Goal: Task Accomplishment & Management: Complete application form

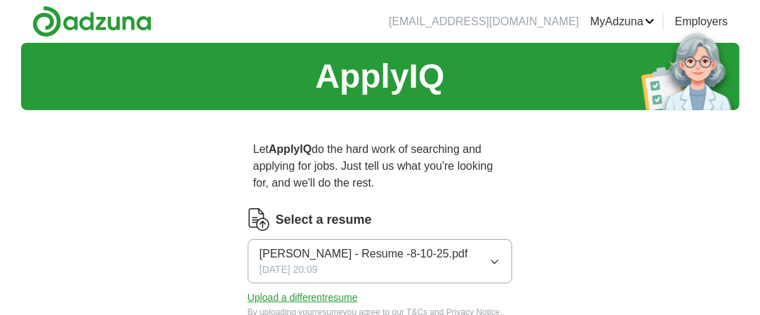
scroll to position [140, 0]
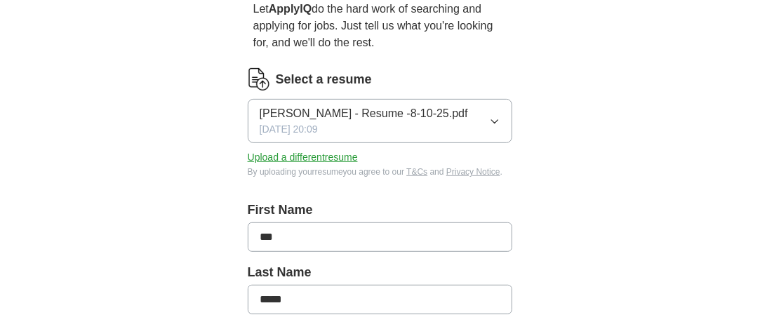
click at [497, 117] on icon "button" at bounding box center [494, 121] width 11 height 11
click at [318, 154] on button "Upload a different resume" at bounding box center [303, 157] width 110 height 15
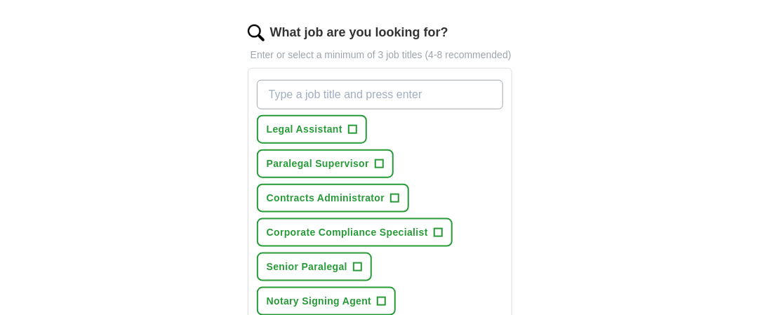
scroll to position [491, 0]
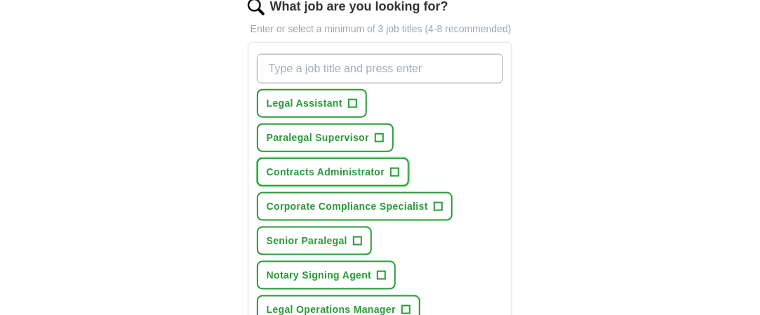
click at [357, 165] on span "Contracts Administrator" at bounding box center [326, 172] width 119 height 15
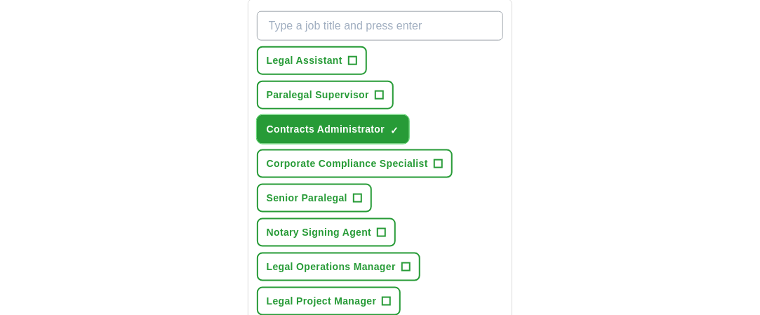
scroll to position [562, 0]
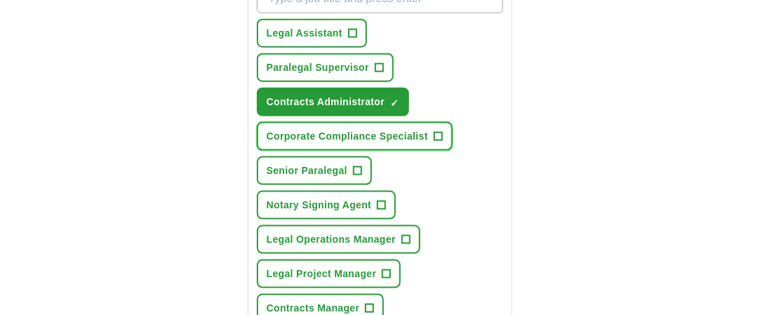
click at [389, 129] on span "Corporate Compliance Specialist" at bounding box center [347, 136] width 161 height 15
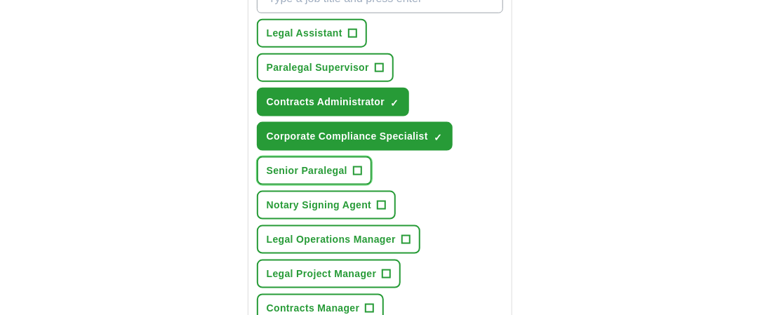
click at [318, 164] on span "Senior Paralegal" at bounding box center [307, 171] width 81 height 15
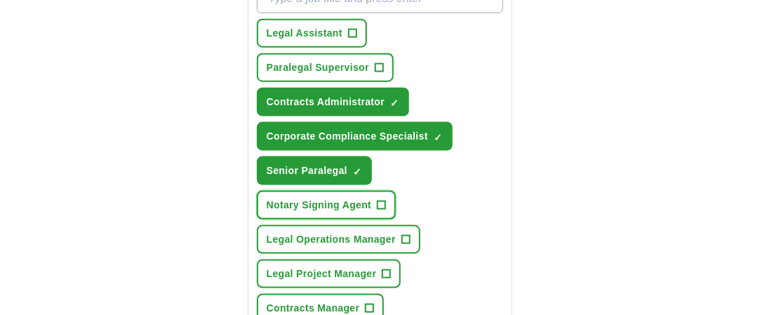
click at [308, 198] on span "Notary Signing Agent" at bounding box center [319, 205] width 105 height 15
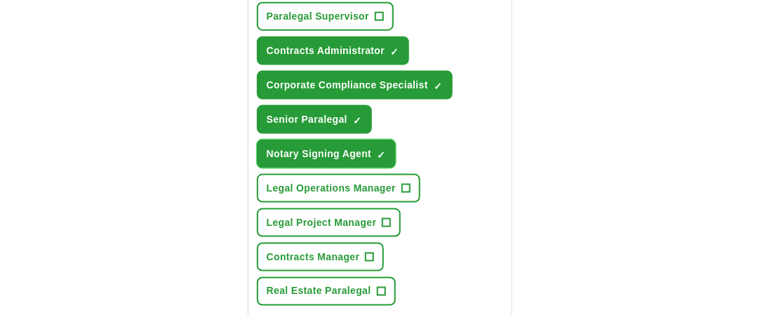
scroll to position [632, 0]
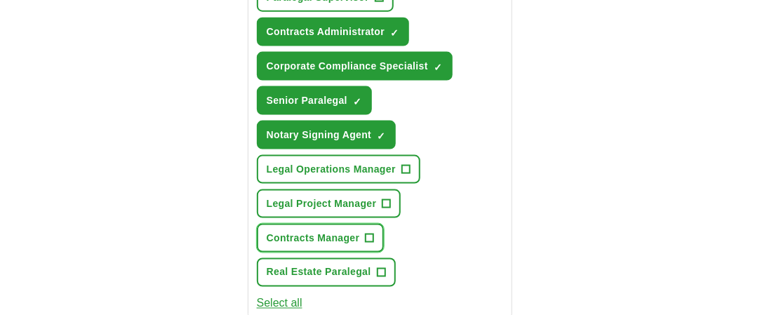
click at [319, 235] on span "Contracts Manager" at bounding box center [313, 238] width 93 height 15
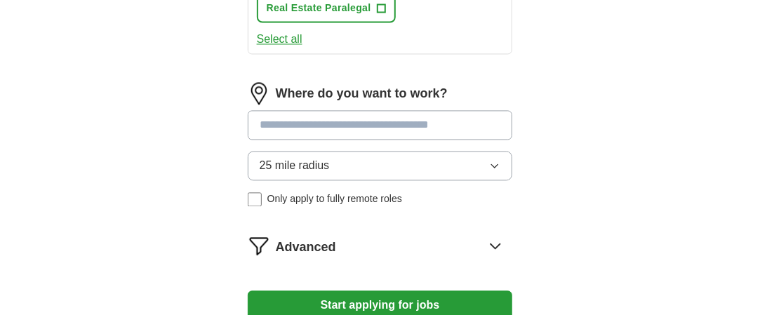
scroll to position [913, 0]
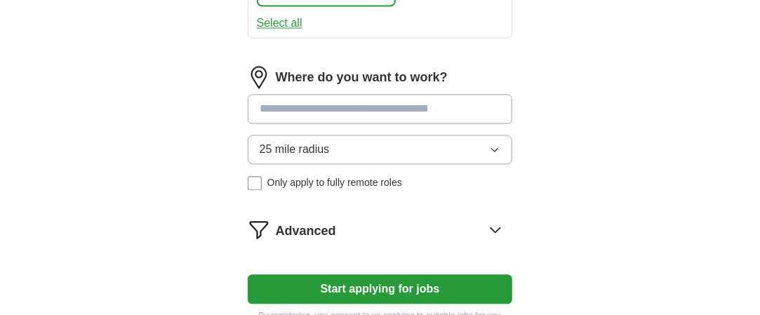
click at [354, 107] on input at bounding box center [380, 108] width 265 height 29
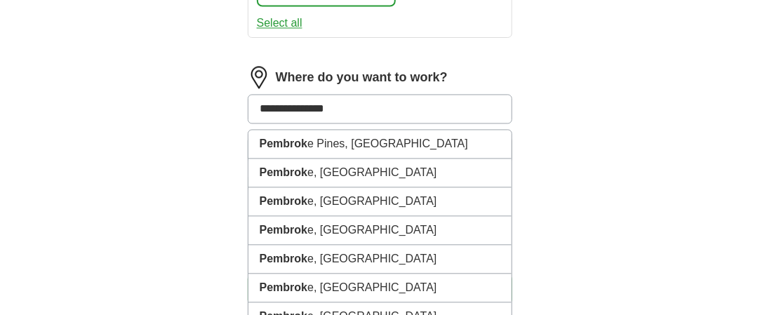
type input "**********"
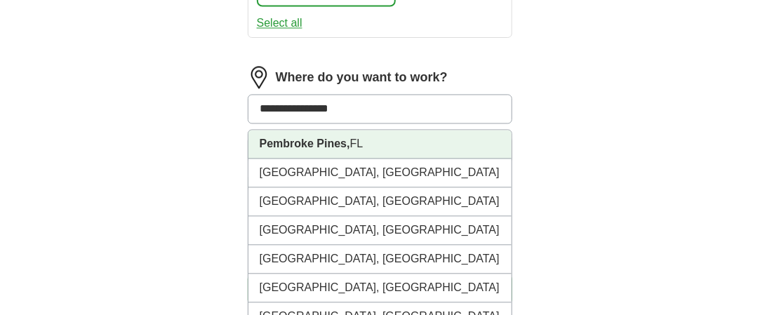
drag, startPoint x: 354, startPoint y: 136, endPoint x: 362, endPoint y: 133, distance: 9.1
click at [353, 137] on li "Pembroke Pines, [GEOGRAPHIC_DATA]" at bounding box center [381, 144] width 264 height 29
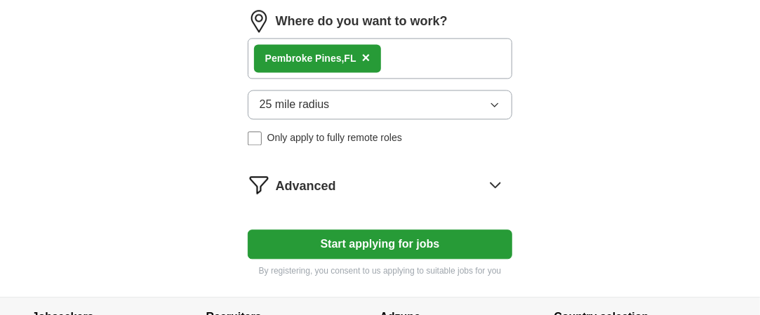
scroll to position [1053, 0]
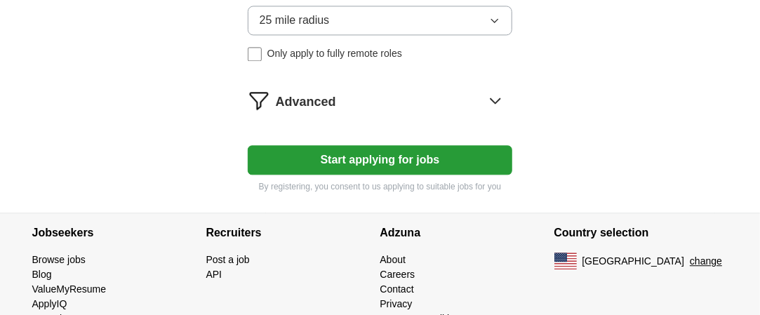
click at [496, 92] on icon at bounding box center [495, 100] width 22 height 22
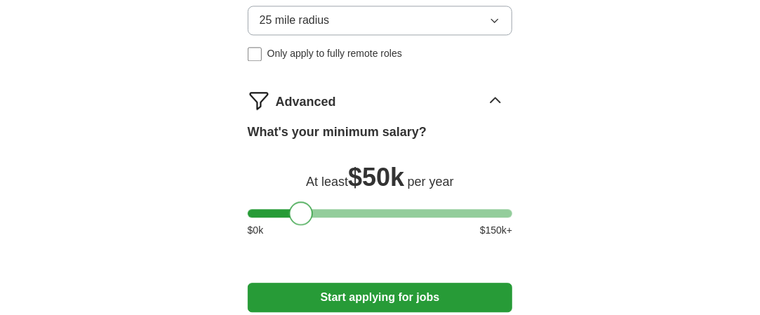
drag, startPoint x: 254, startPoint y: 203, endPoint x: 296, endPoint y: 215, distance: 43.1
click at [296, 215] on div at bounding box center [301, 214] width 24 height 24
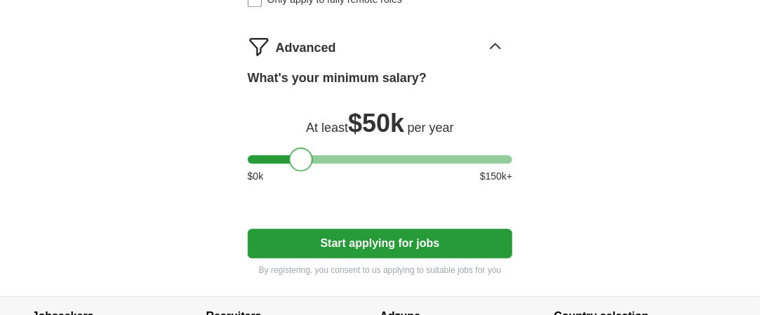
scroll to position [1123, 0]
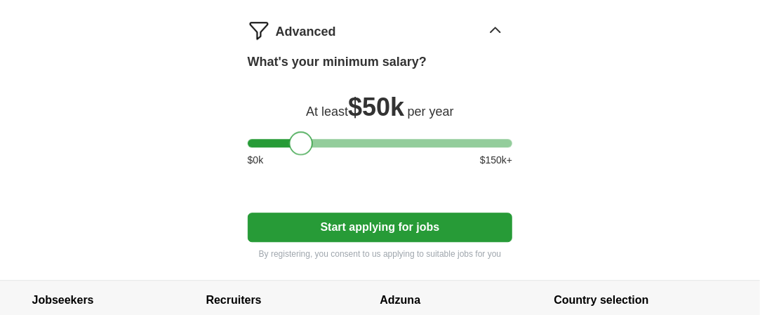
click at [372, 215] on button "Start applying for jobs" at bounding box center [380, 227] width 265 height 29
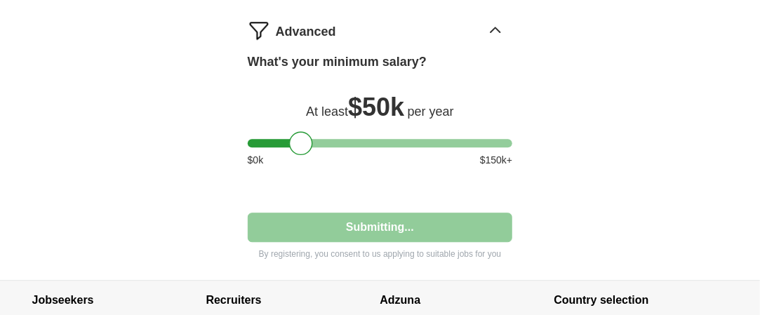
select select "**"
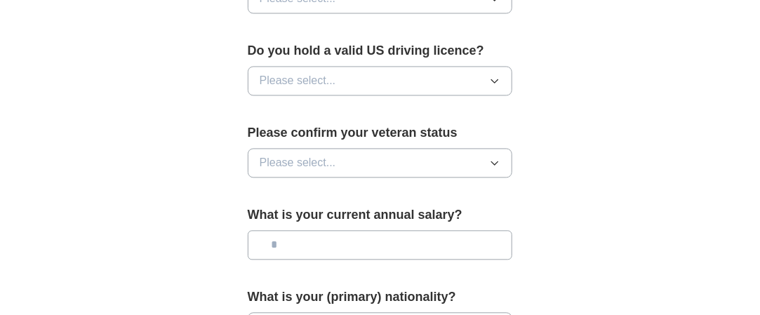
scroll to position [913, 0]
